Goal: Task Accomplishment & Management: Complete application form

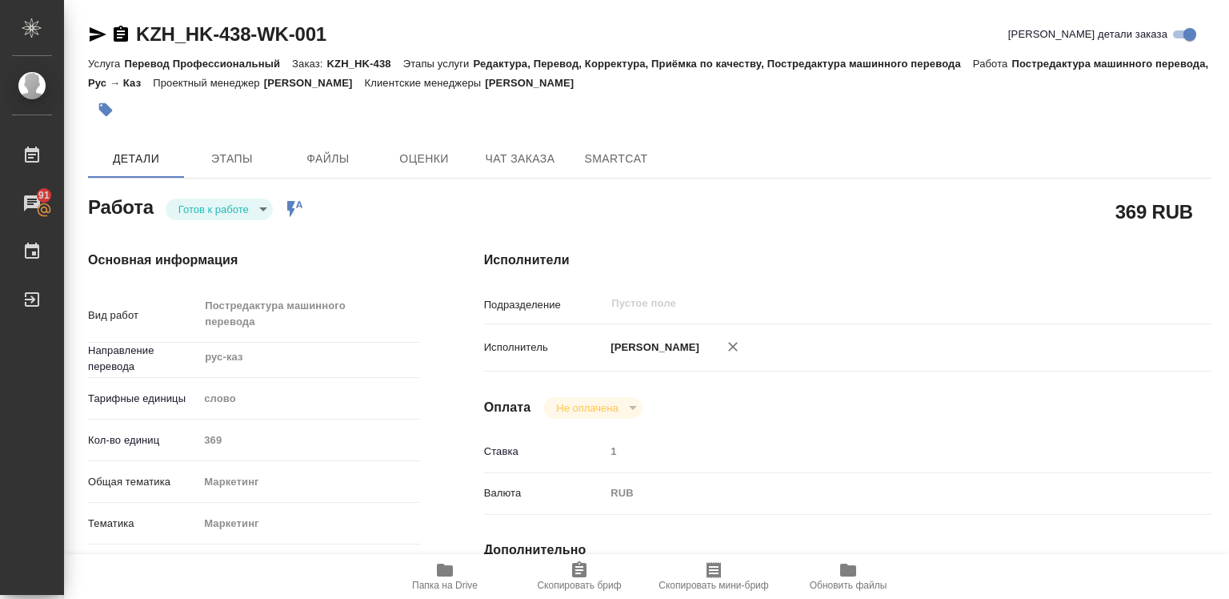
type textarea "x"
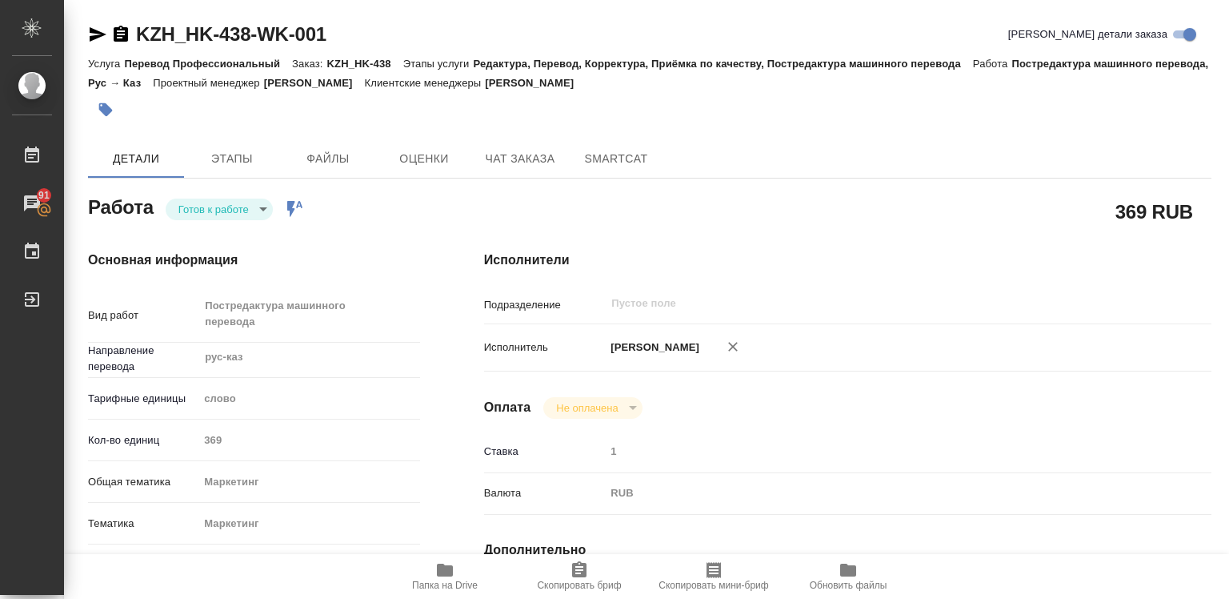
type textarea "x"
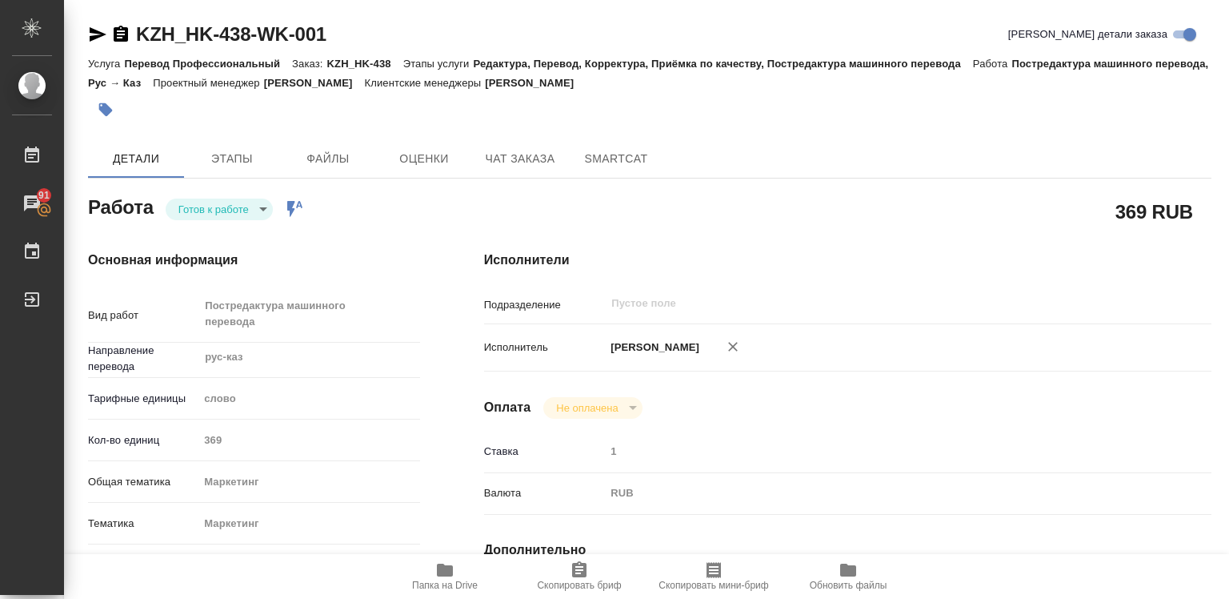
type textarea "x"
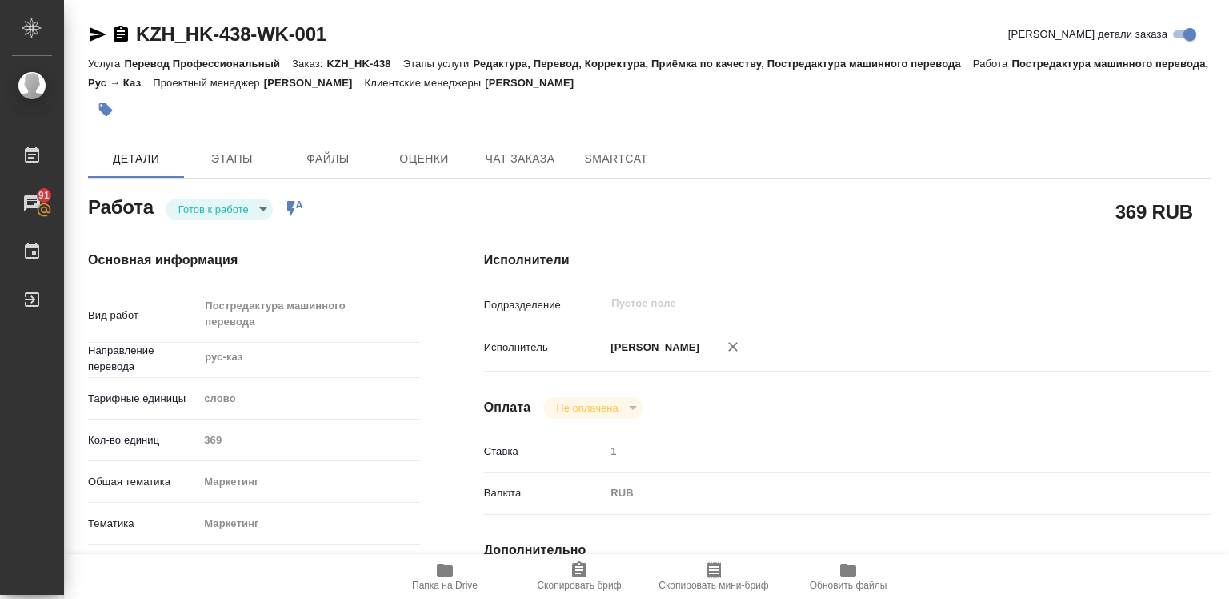
type textarea "x"
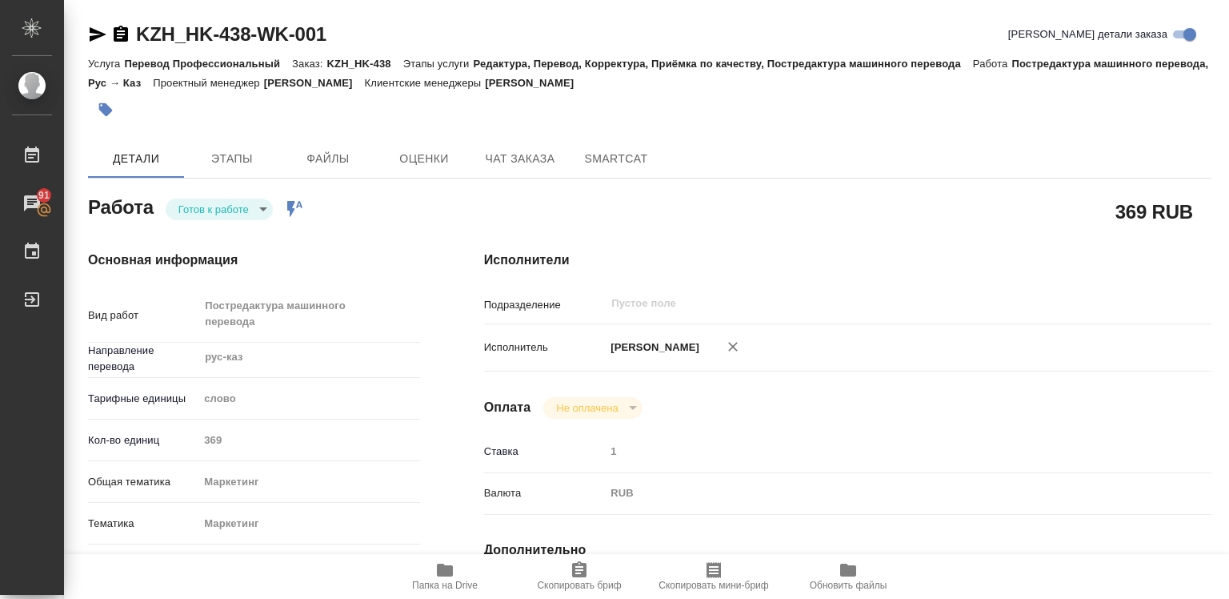
type textarea "x"
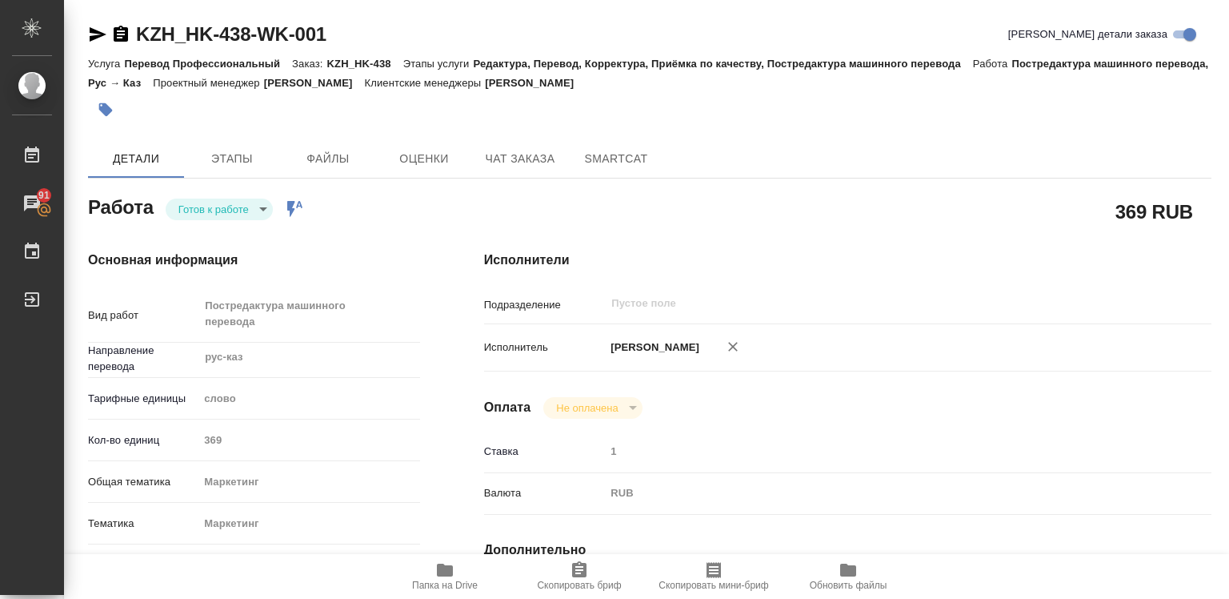
type textarea "x"
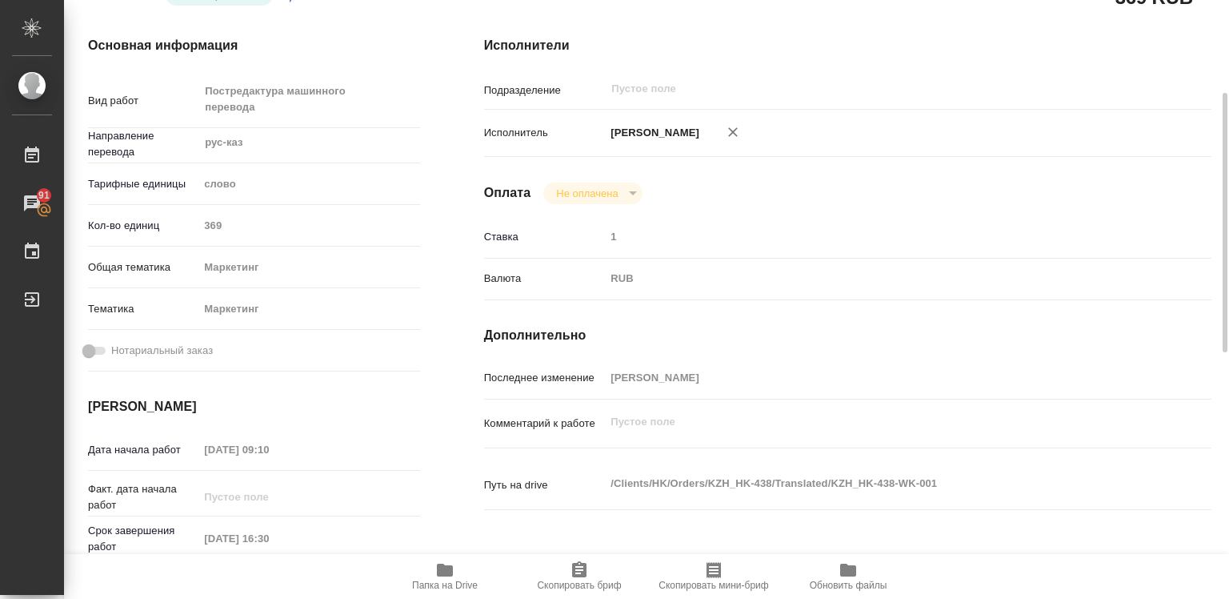
scroll to position [54, 0]
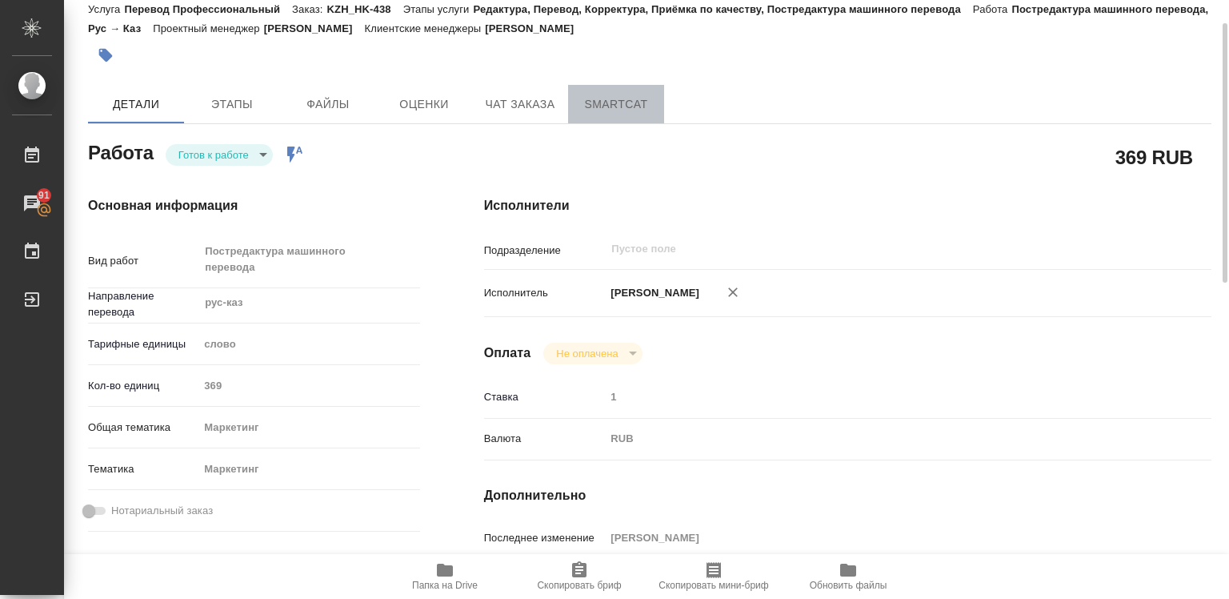
click at [603, 100] on span "SmartCat" at bounding box center [616, 104] width 77 height 20
drag, startPoint x: 603, startPoint y: 100, endPoint x: 180, endPoint y: 203, distance: 435.8
click at [603, 100] on span "SmartCat" at bounding box center [616, 104] width 77 height 20
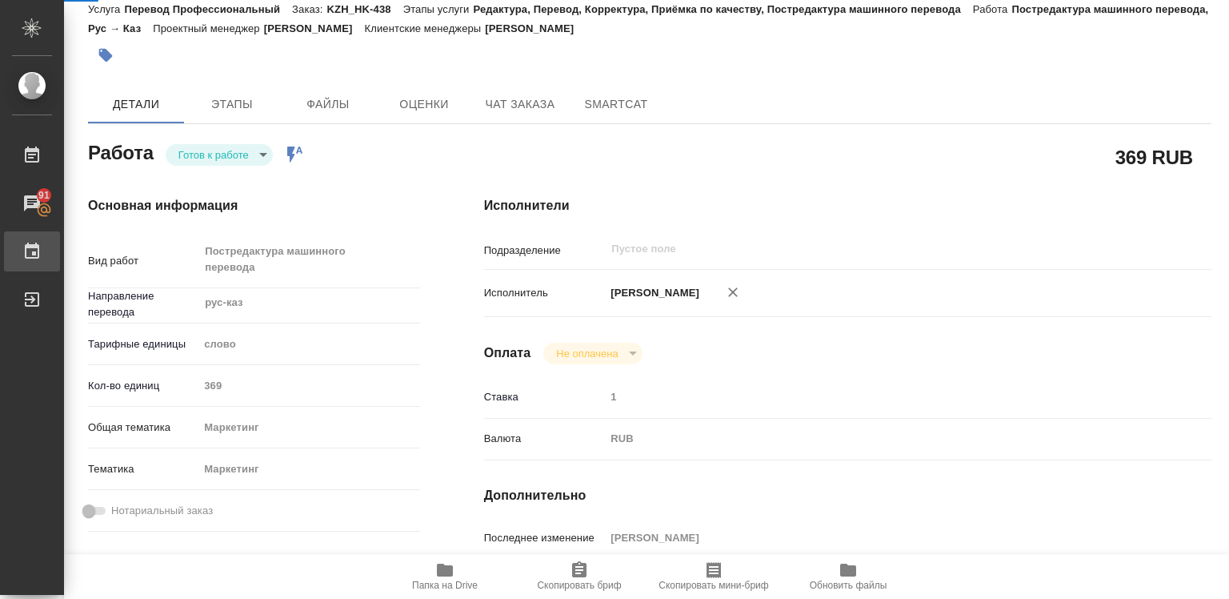
type textarea "x"
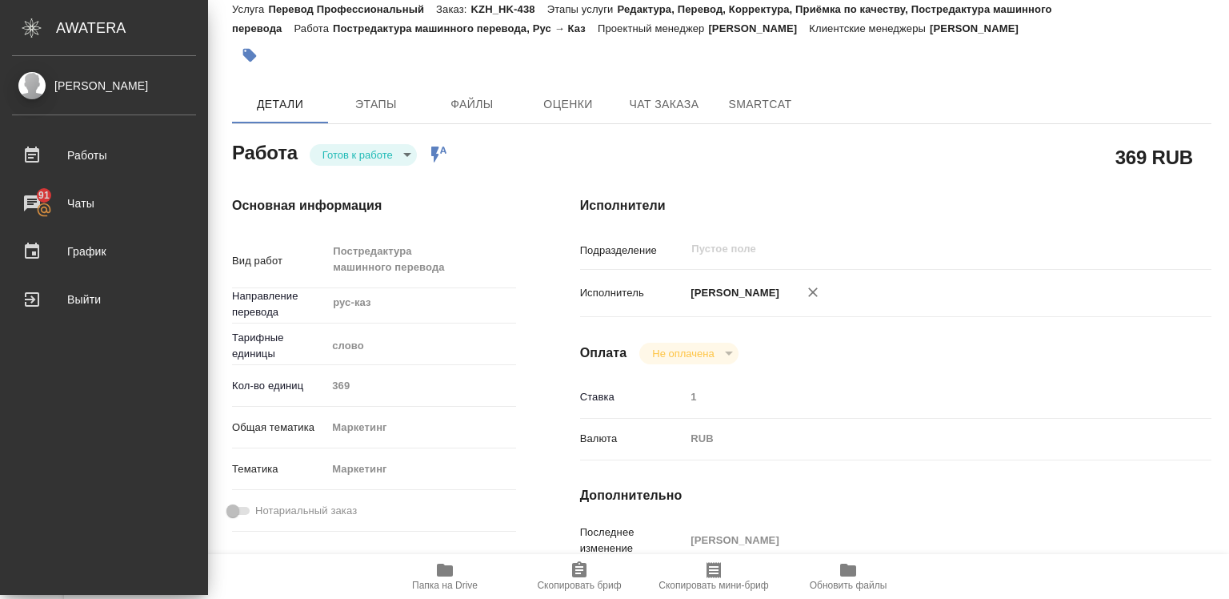
type textarea "x"
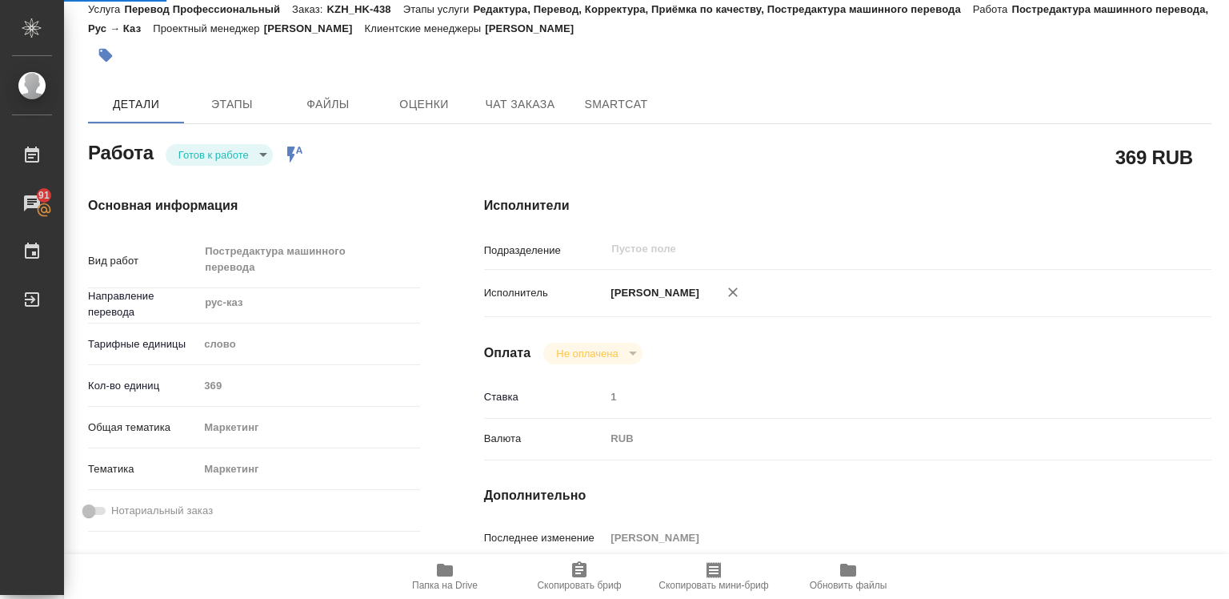
type textarea "x"
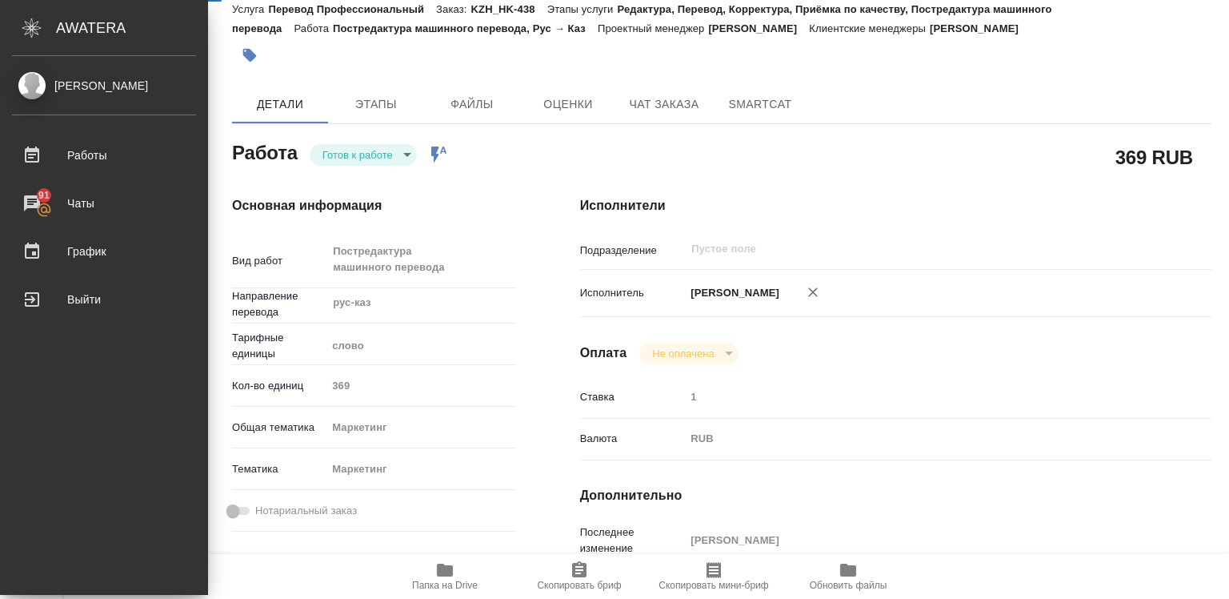
type textarea "x"
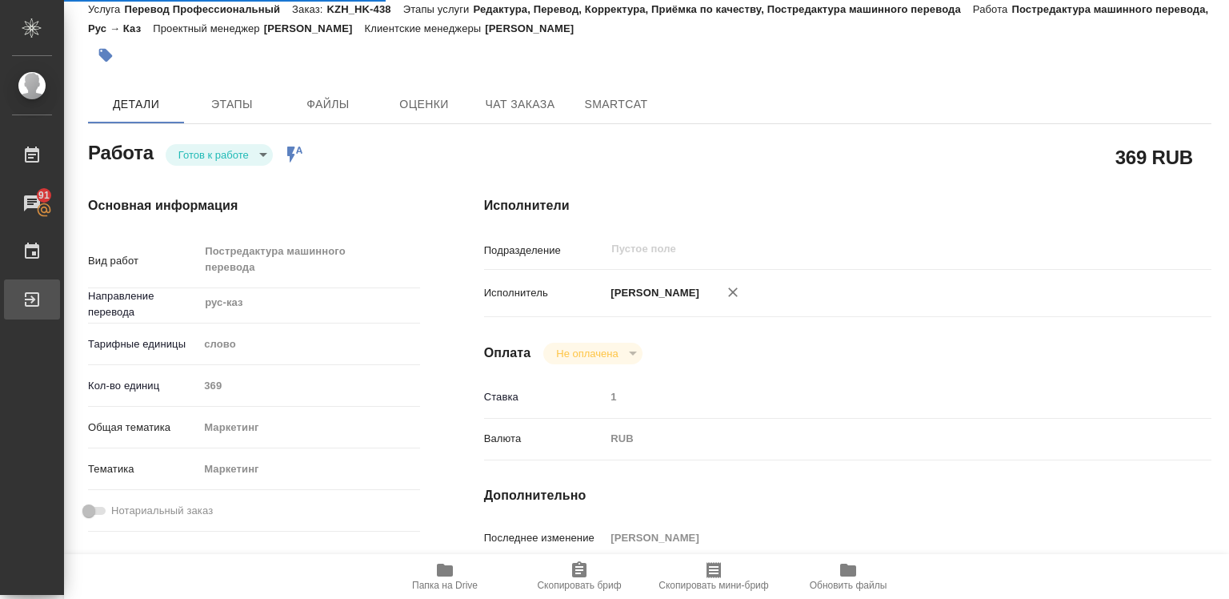
type textarea "x"
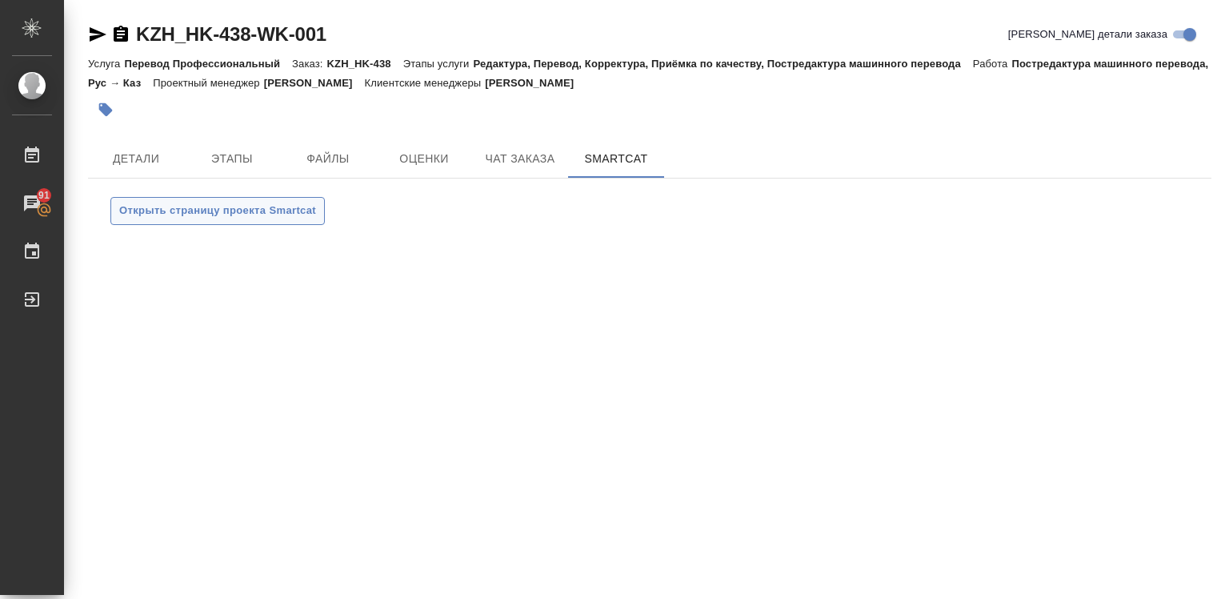
click at [185, 205] on span "Открыть страницу проекта Smartcat" at bounding box center [217, 211] width 197 height 18
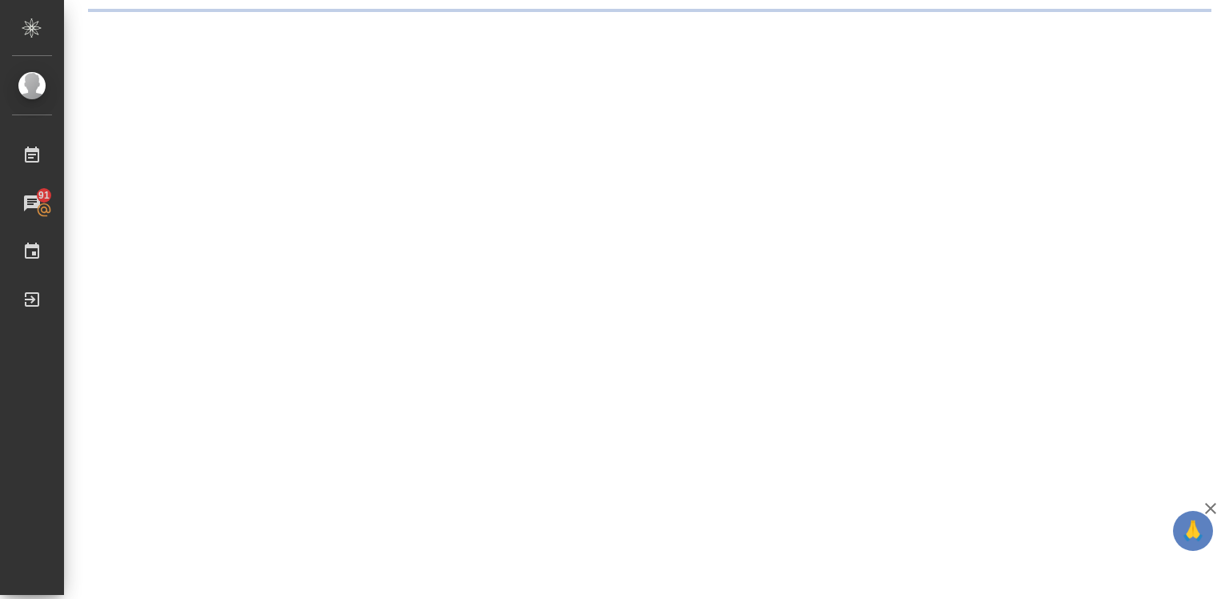
click at [1213, 503] on icon "button" at bounding box center [1210, 508] width 19 height 19
click at [1213, 503] on div ".cls-1 fill:#fff; AWATERA Diussembayeva Raihan Работы 91 Чаты График Выйти" at bounding box center [614, 299] width 1229 height 599
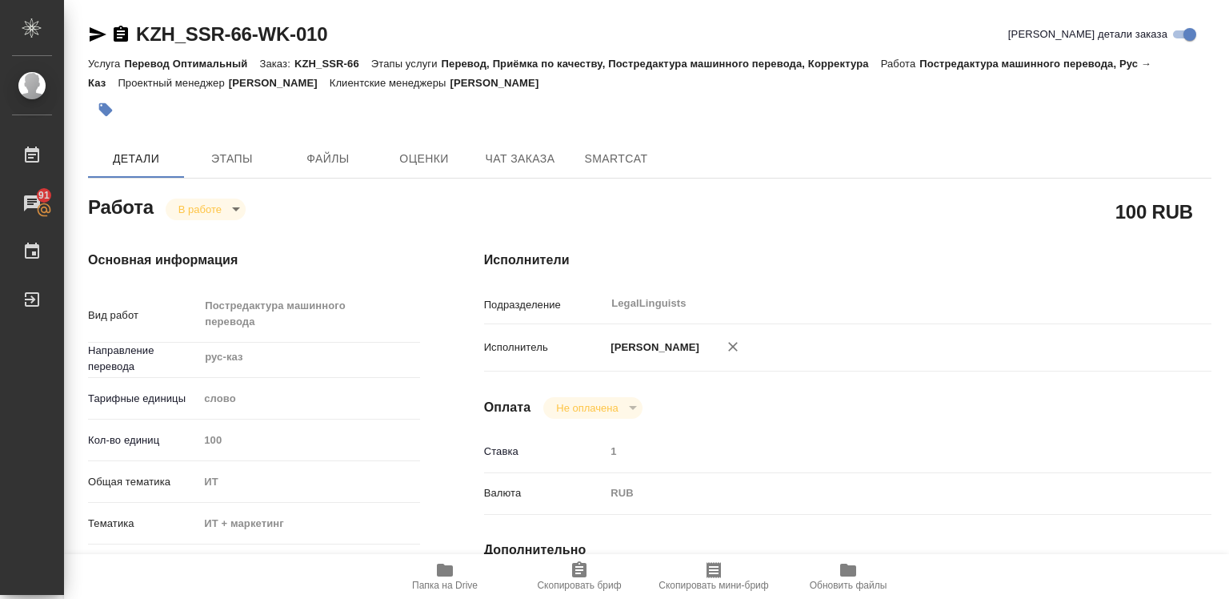
type textarea "x"
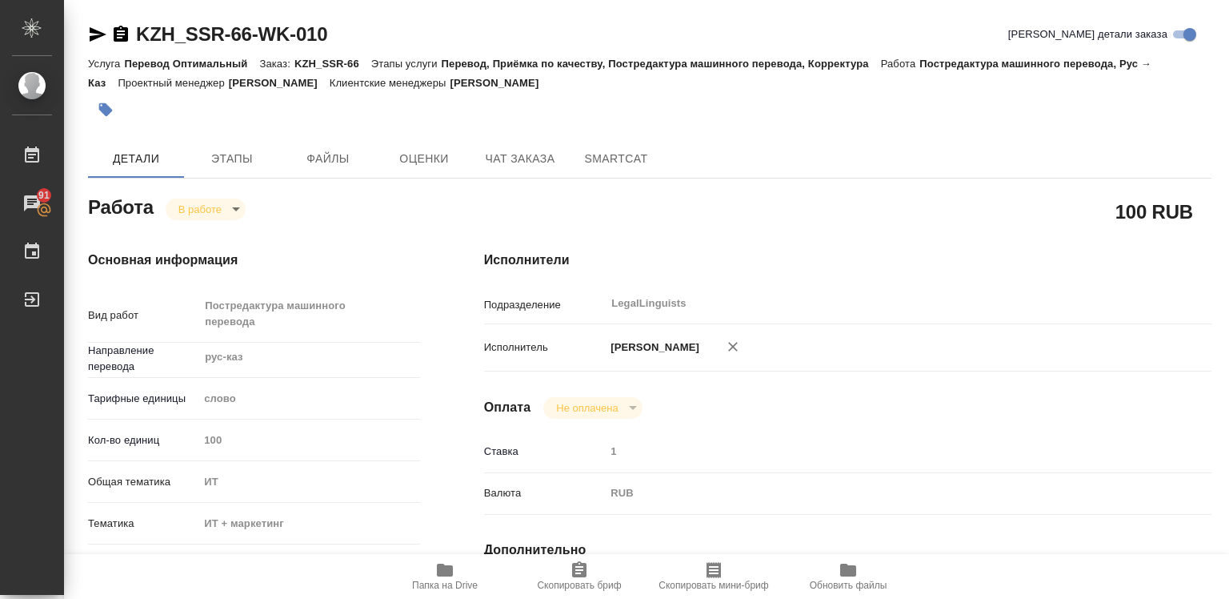
type input "inProgress"
type textarea "Постредактура машинного перевода"
type textarea "x"
type input "рус-каз"
type input "5a8b1489cc6b4906c91bfd90"
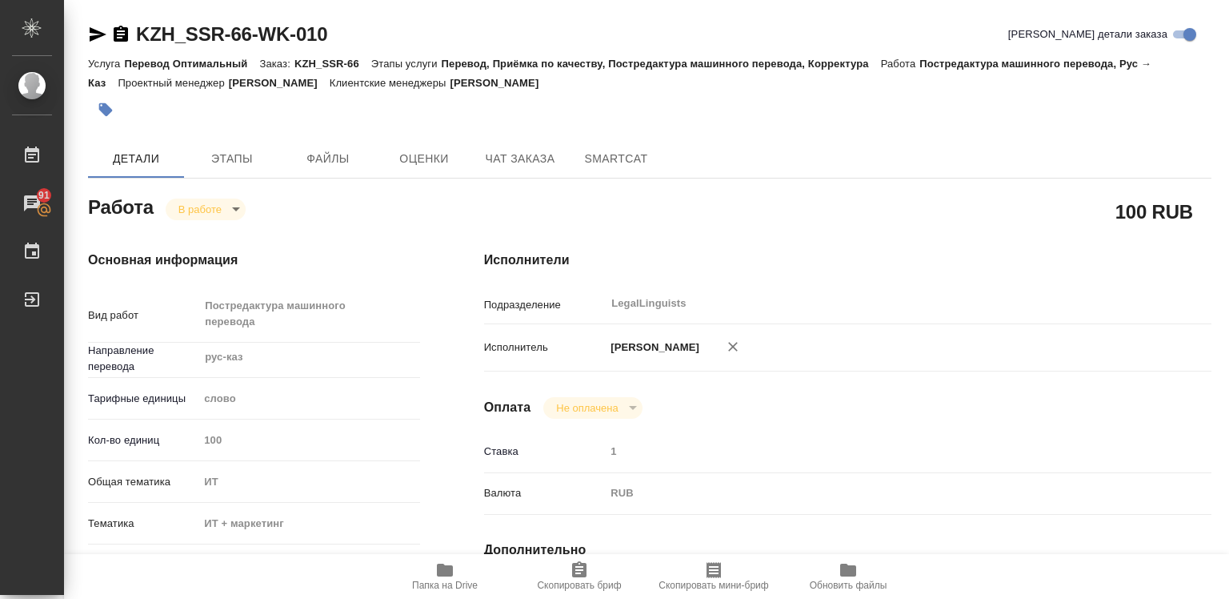
type input "100"
type input "it"
type input "5a8b8b956a9677013d343e51"
type input "29.08.2025 11:30"
type input "29.08.2025 11:38"
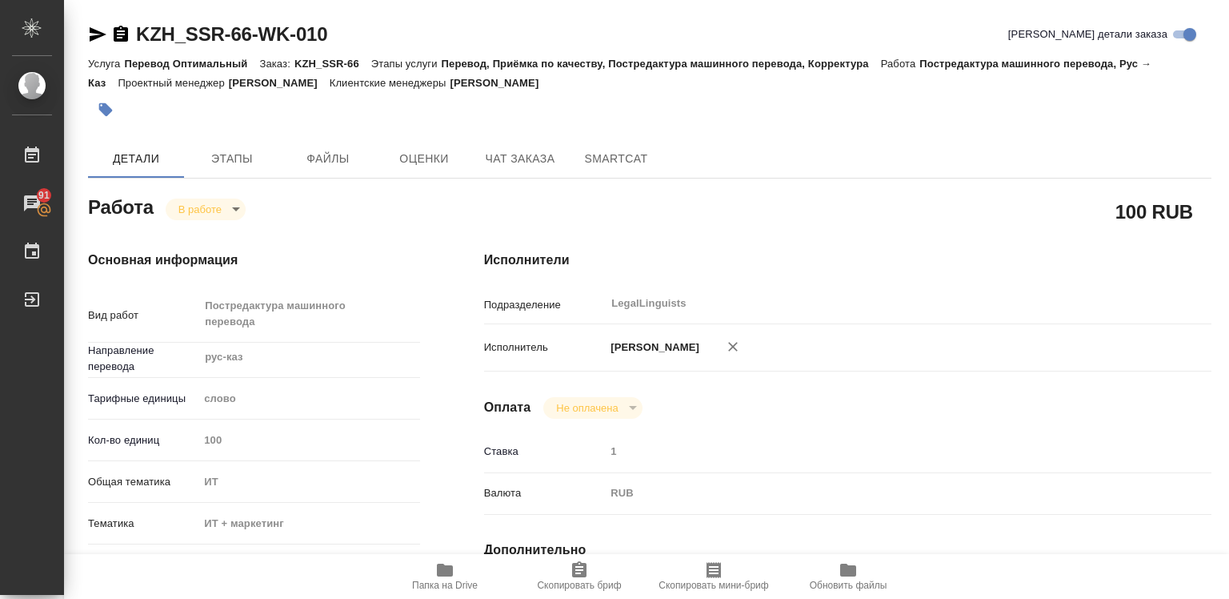
type input "[DATE] 17:00"
type input "29.08.2025 19:00"
type input "LegalLinguists"
type input "notPayed"
type input "Валеев Динар"
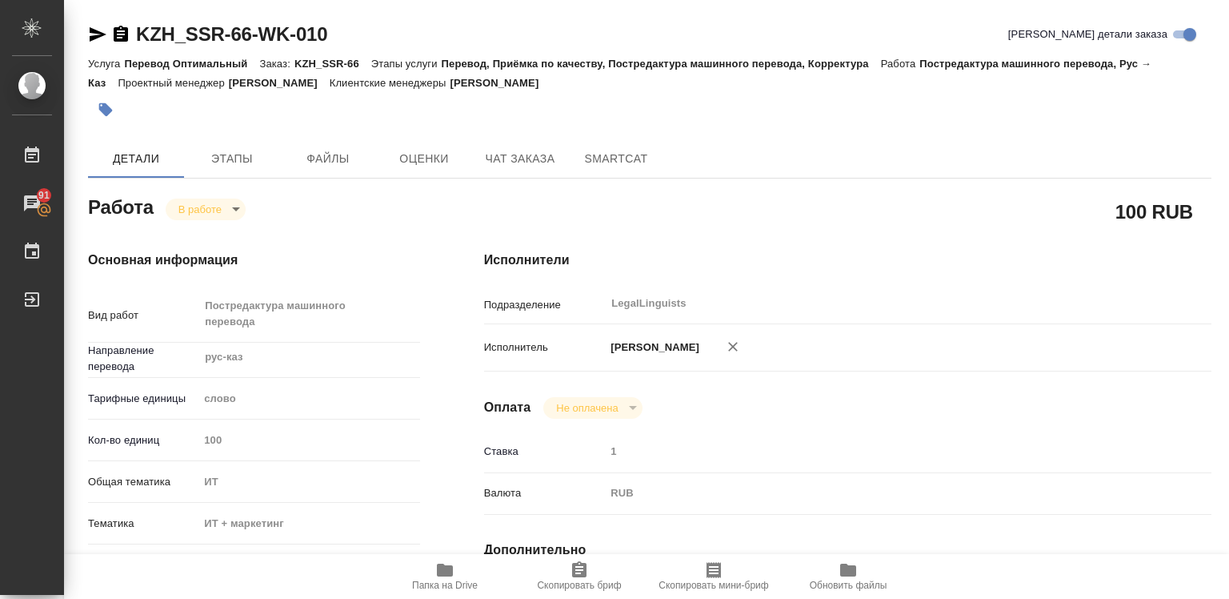
type textarea "на казахский только файл "На каз и англ Бизнес-ужин от Servercore в Алматы""
type textarea "x"
type textarea "/Clients/SSR/Orders/KZH_SSR-66/Translated/KZH_SSR-66-WK-010"
type textarea "x"
type input "KZH_SSR-66"
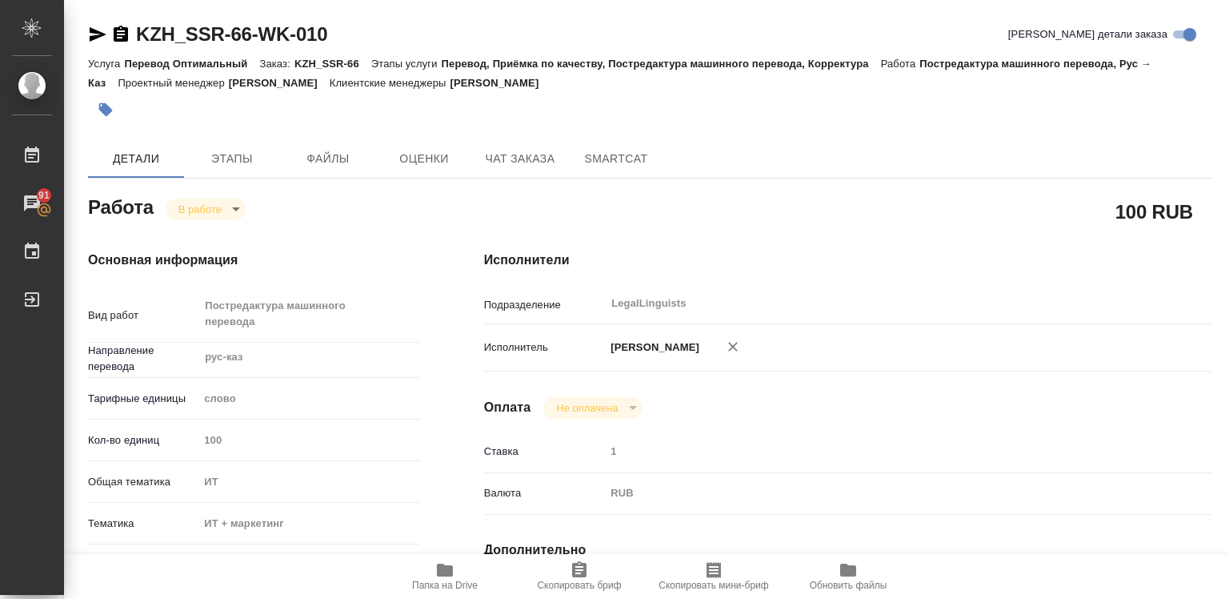
type input "Перевод Оптимальный"
type input "Перевод, Приёмка по качеству, Постредактура машинного перевода, Корректура"
type input "[PERSON_NAME]"
type input "/Clients/SSR/Orders/KZH_SSR-66"
type textarea "x"
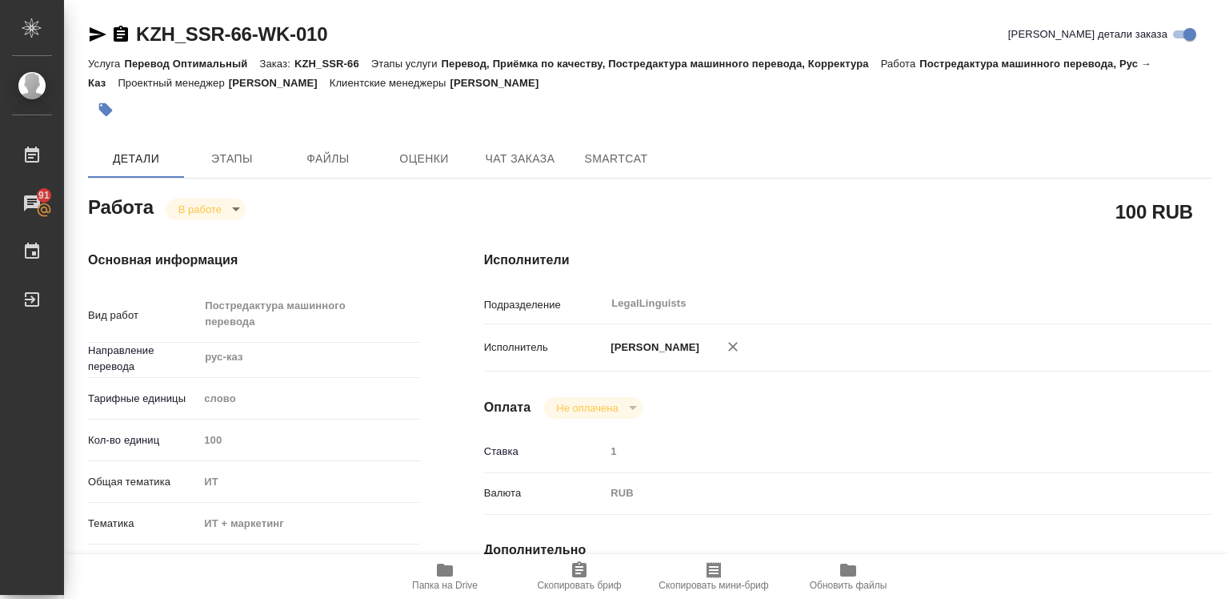
type textarea "прошу перевод вставить по ссылкам: 2 текста: https://docs.google.com/document/d…"
type textarea "x"
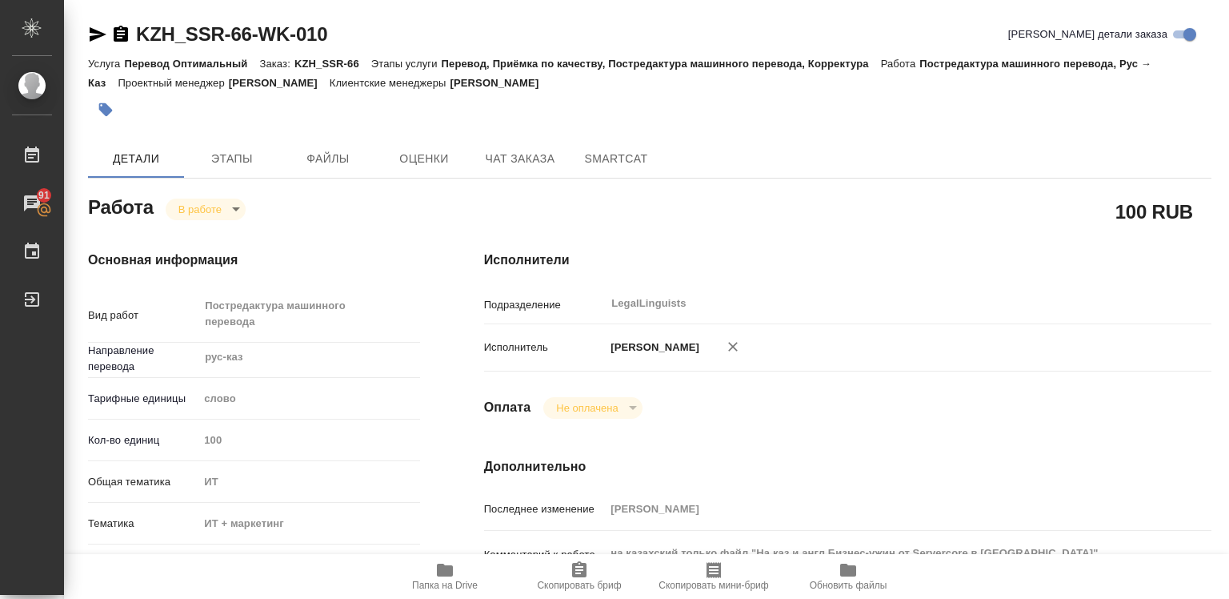
type textarea "x"
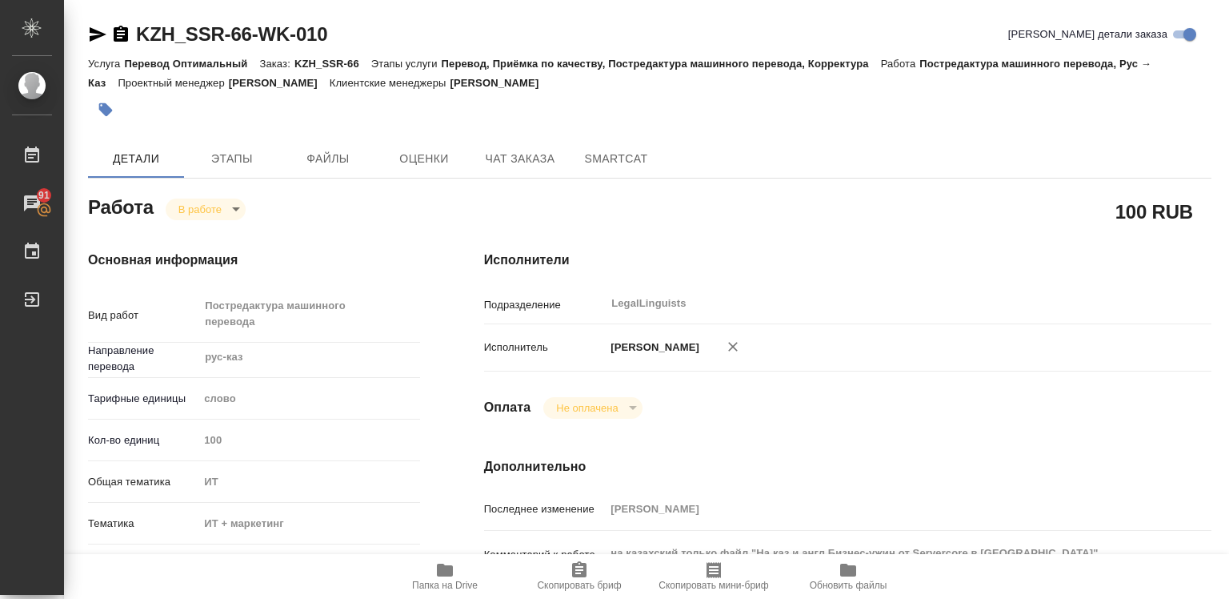
type textarea "x"
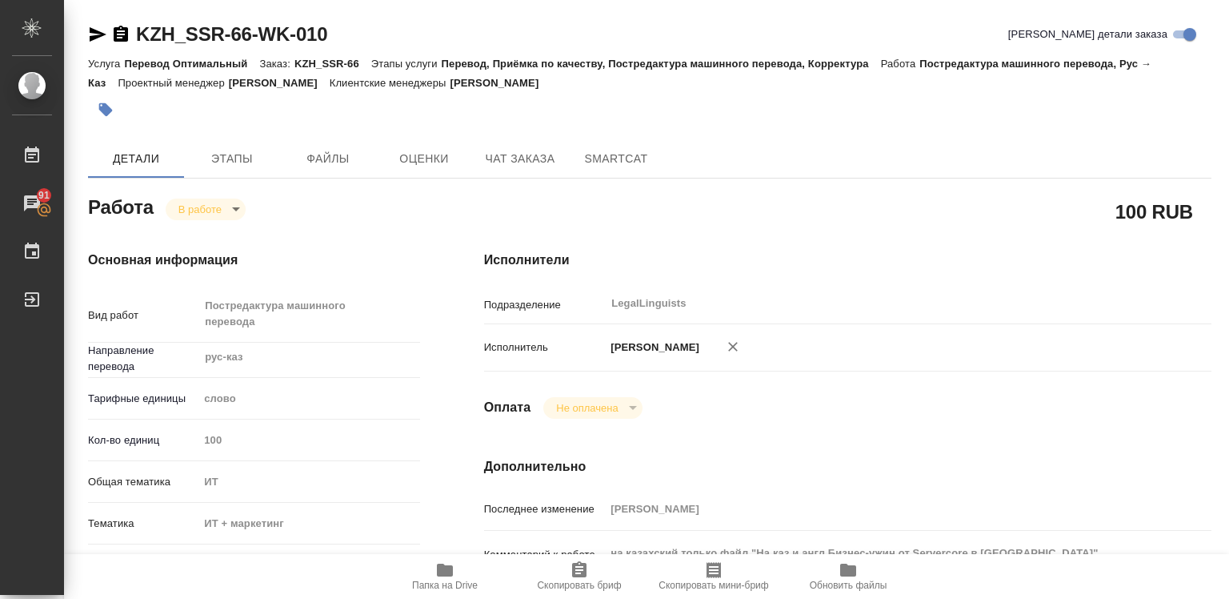
type textarea "x"
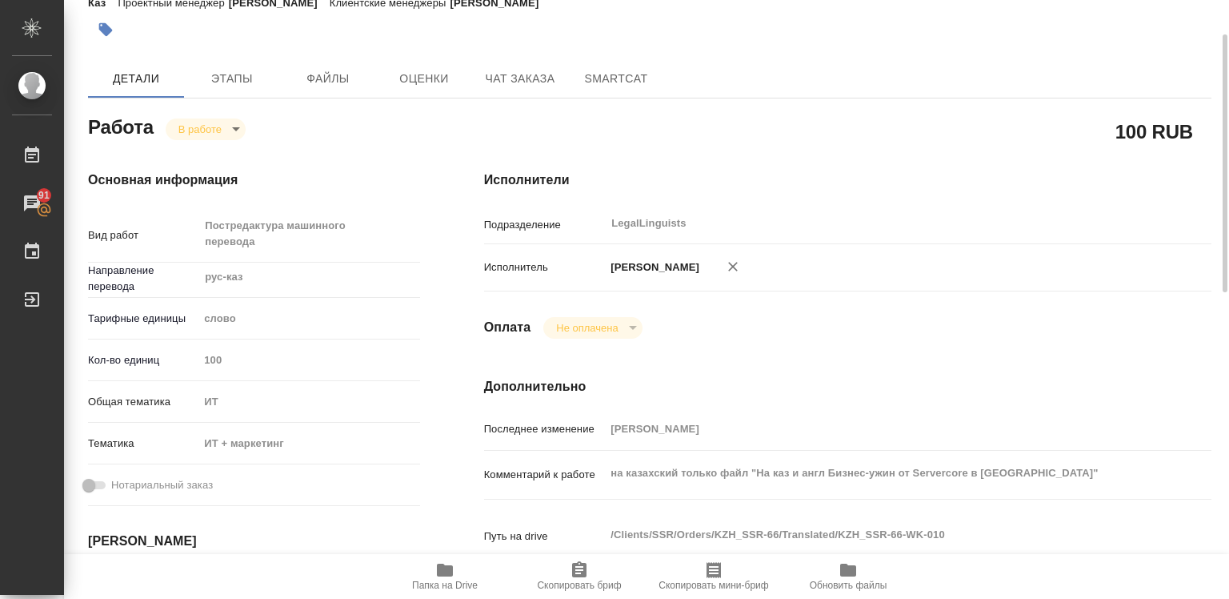
scroll to position [320, 0]
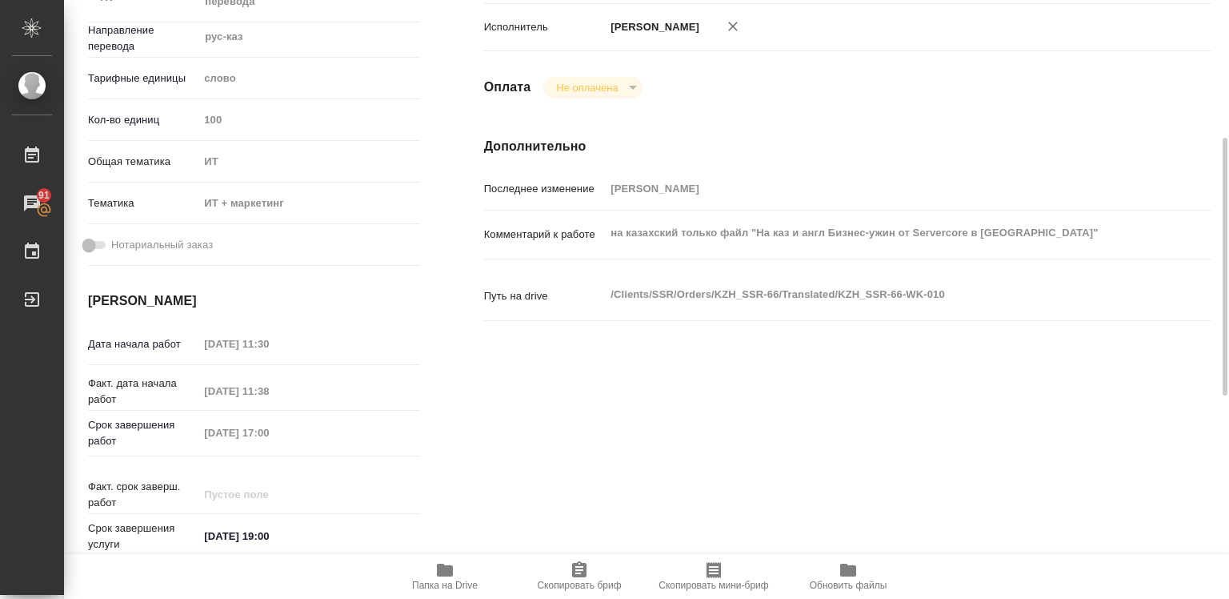
type textarea "x"
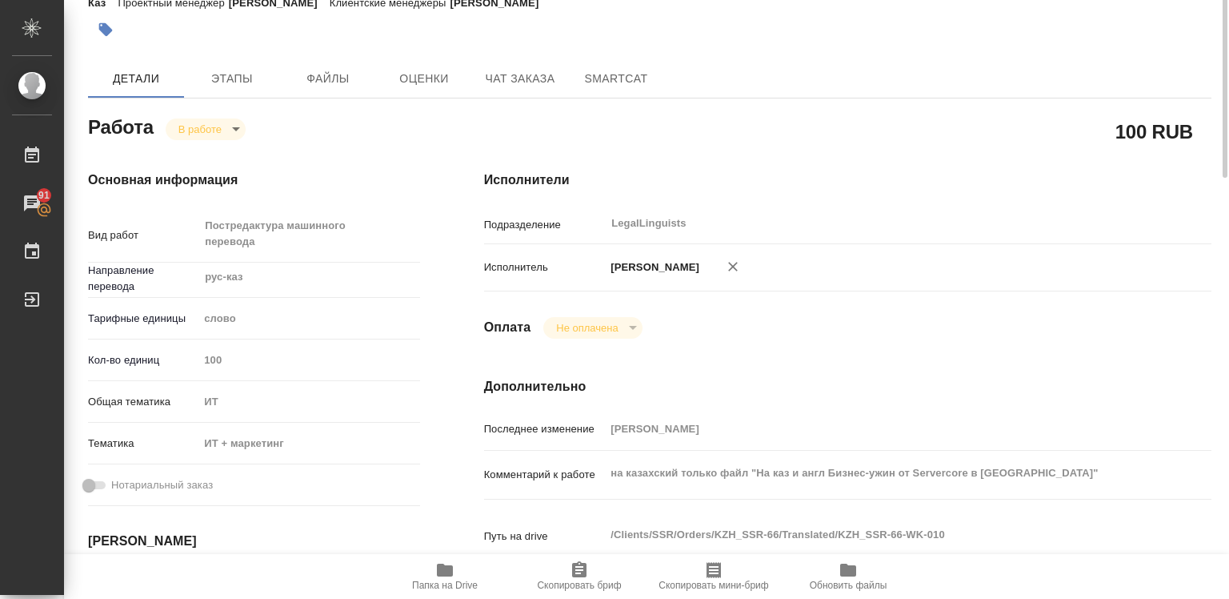
scroll to position [0, 0]
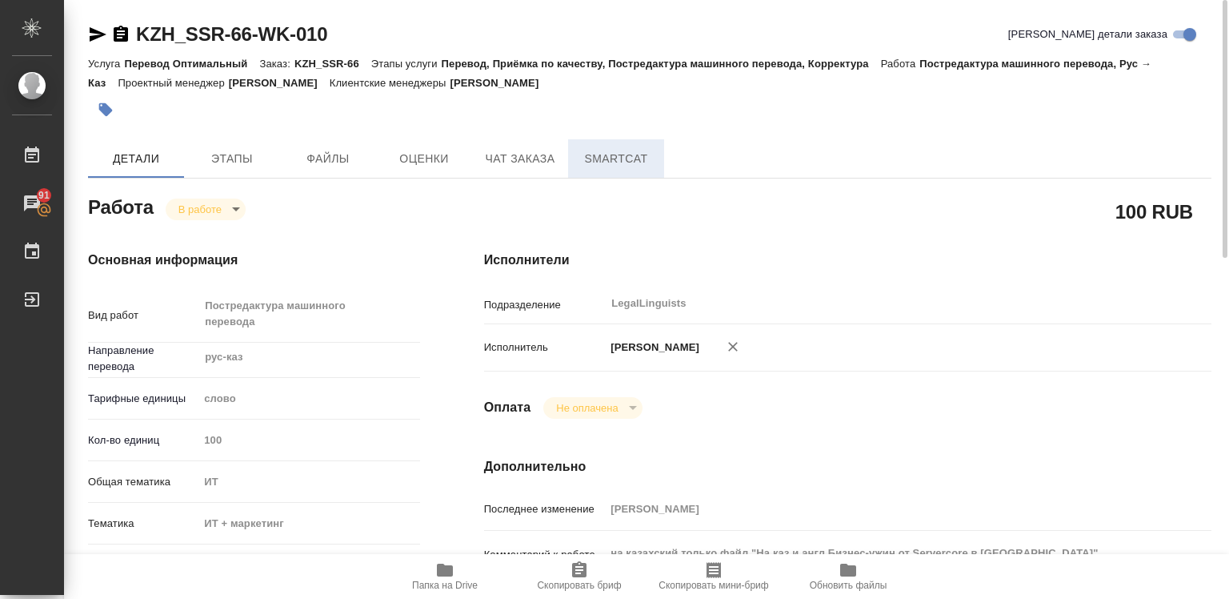
click at [602, 164] on span "SmartCat" at bounding box center [616, 159] width 77 height 20
type textarea "x"
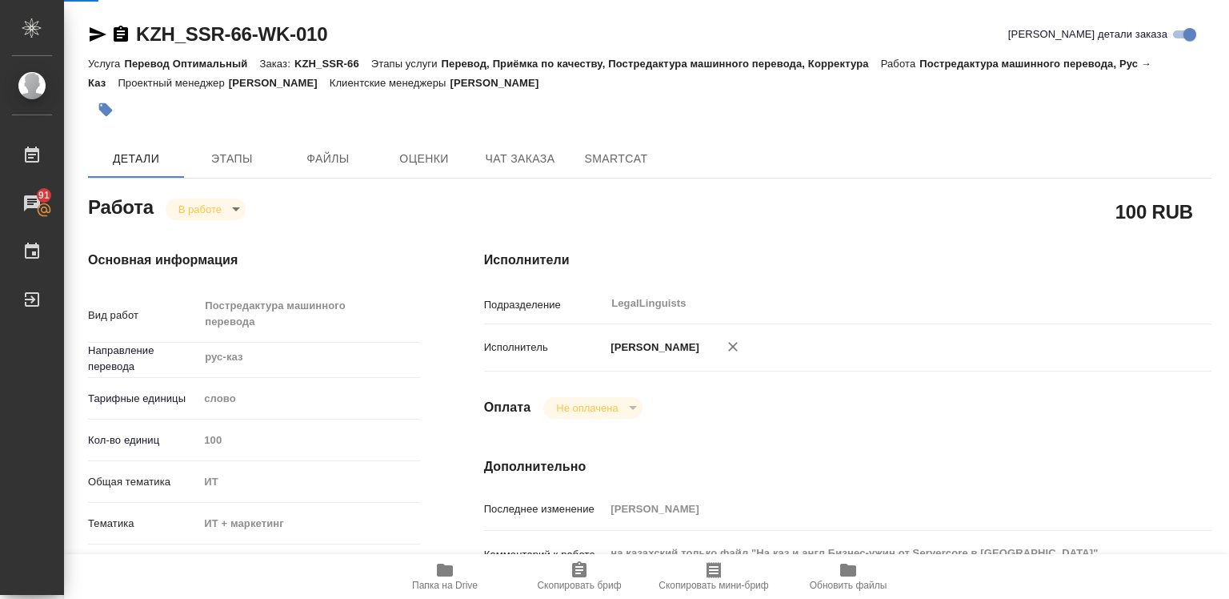
type textarea "x"
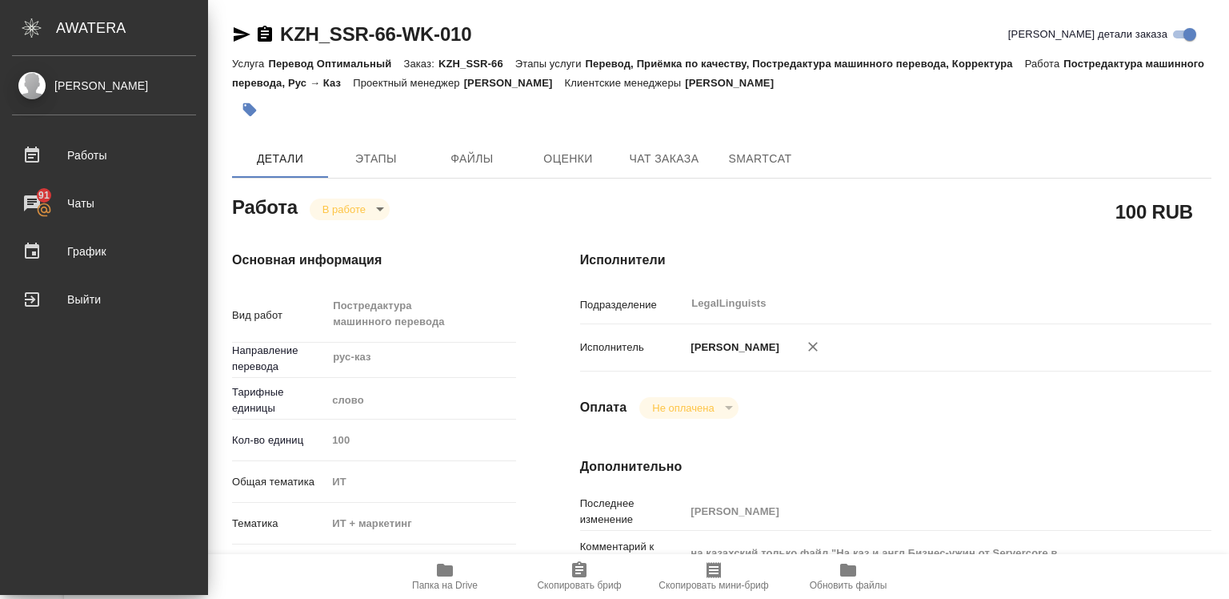
type textarea "x"
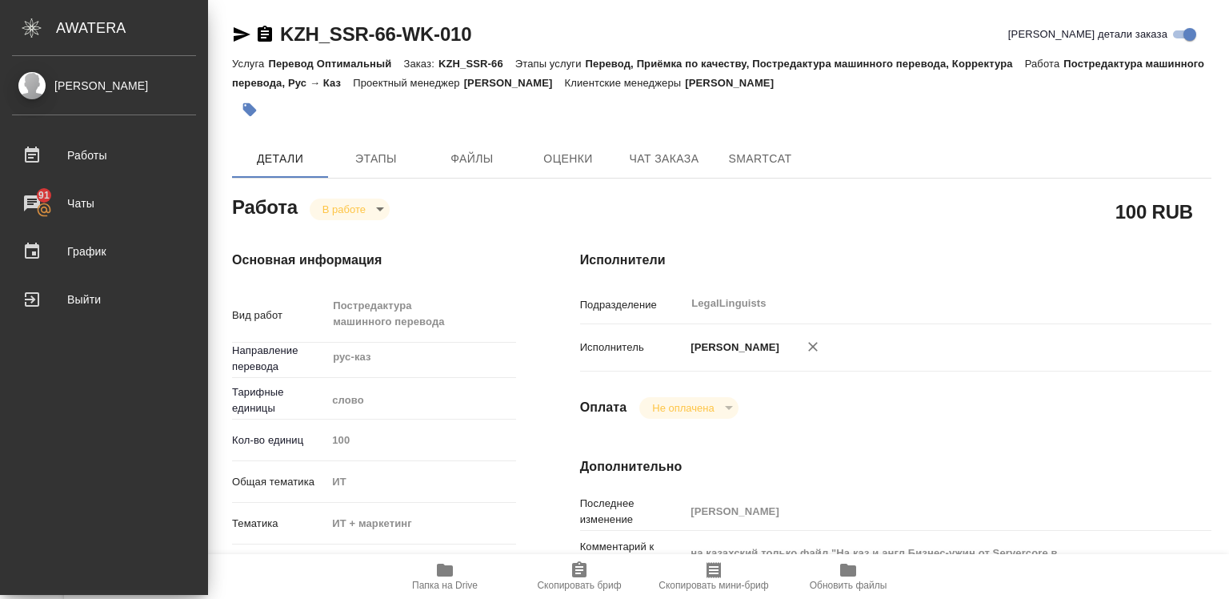
type textarea "x"
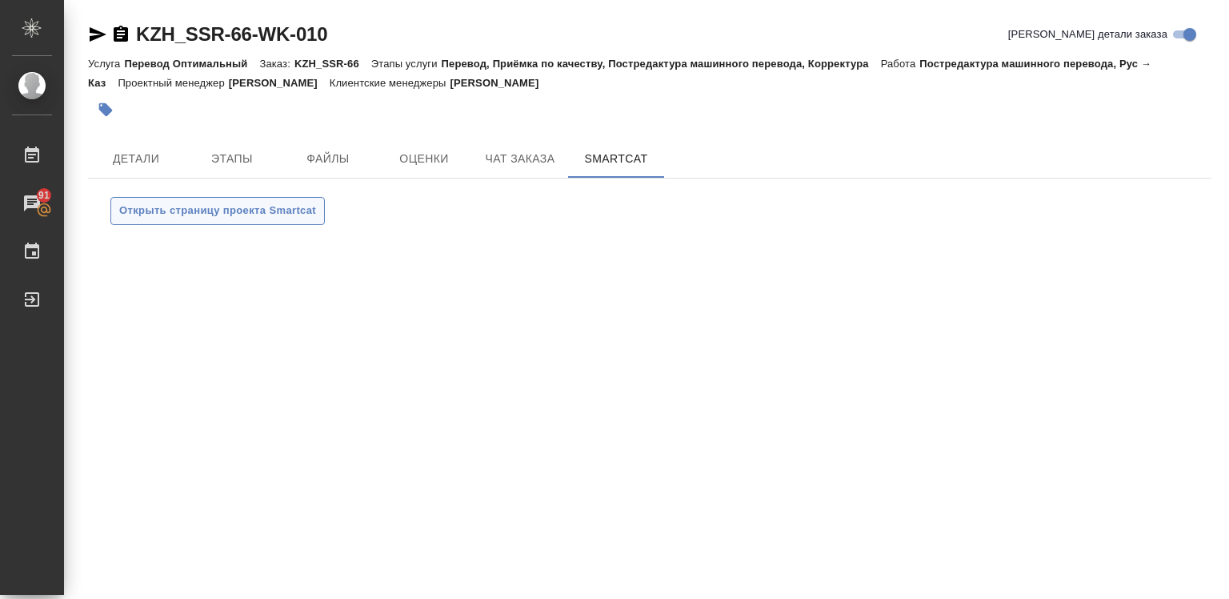
click at [190, 203] on span "Открыть страницу проекта Smartcat" at bounding box center [217, 211] width 197 height 18
